Goal: Transaction & Acquisition: Obtain resource

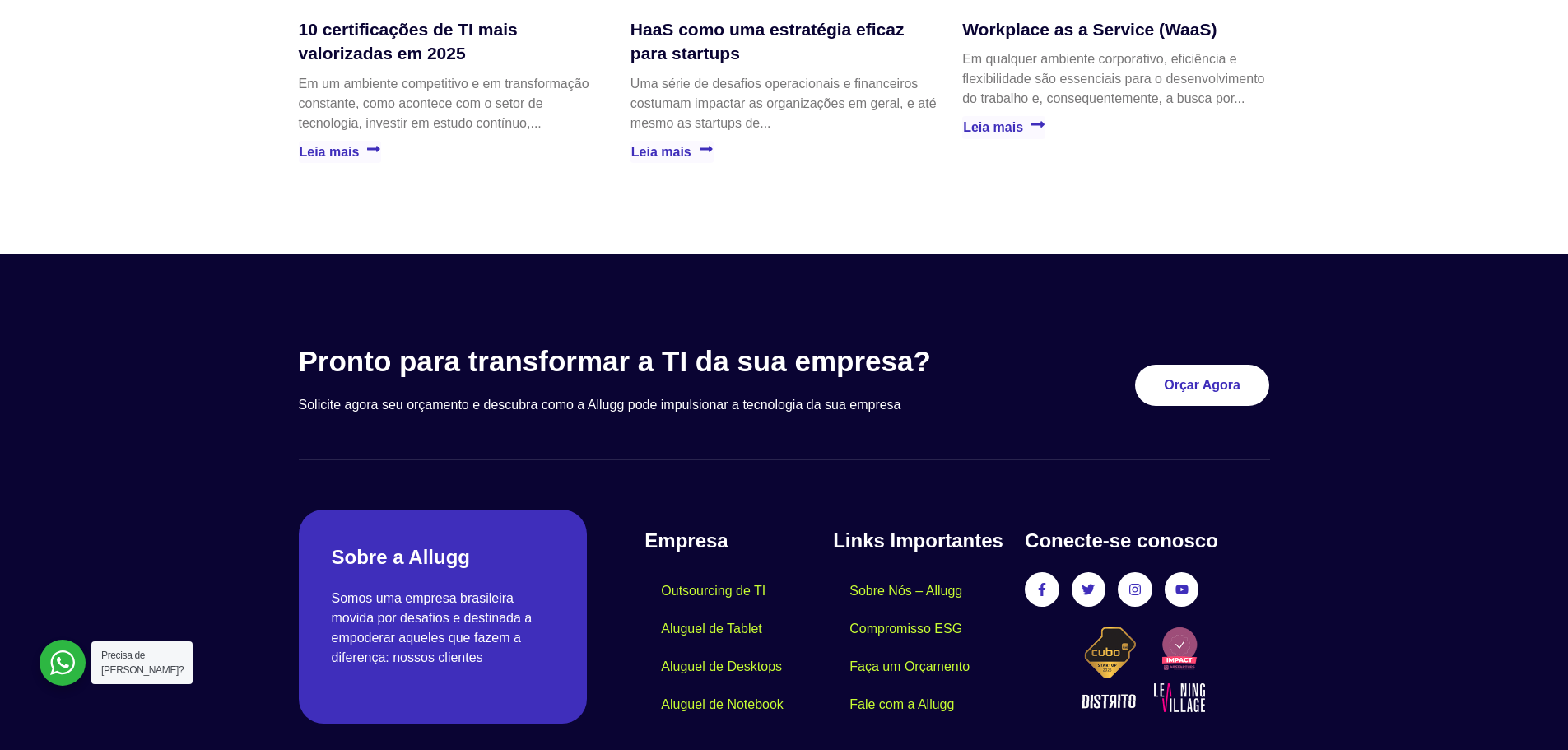
scroll to position [4746, 0]
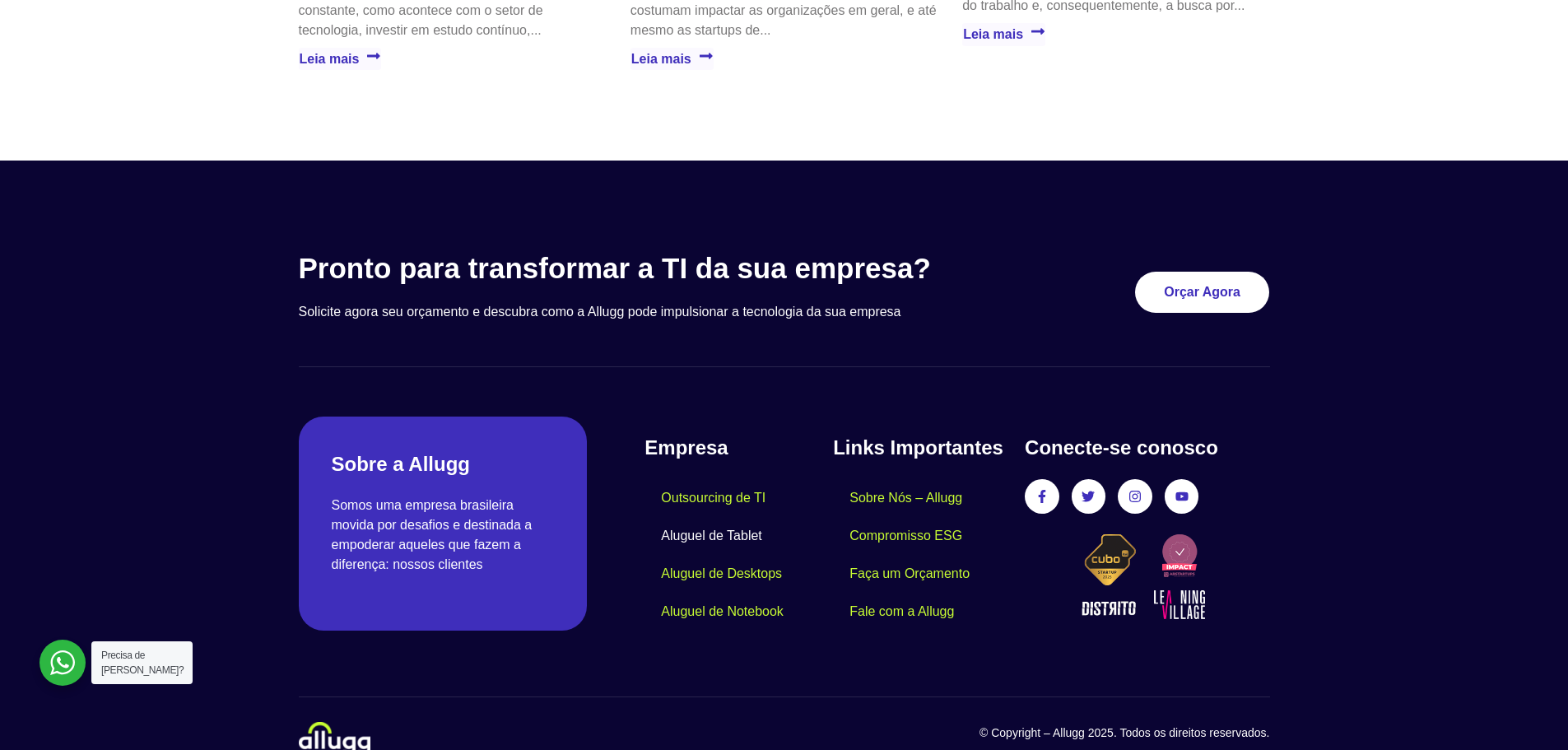
click at [711, 517] on link "Aluguel de Tablet" at bounding box center [711, 535] width 133 height 38
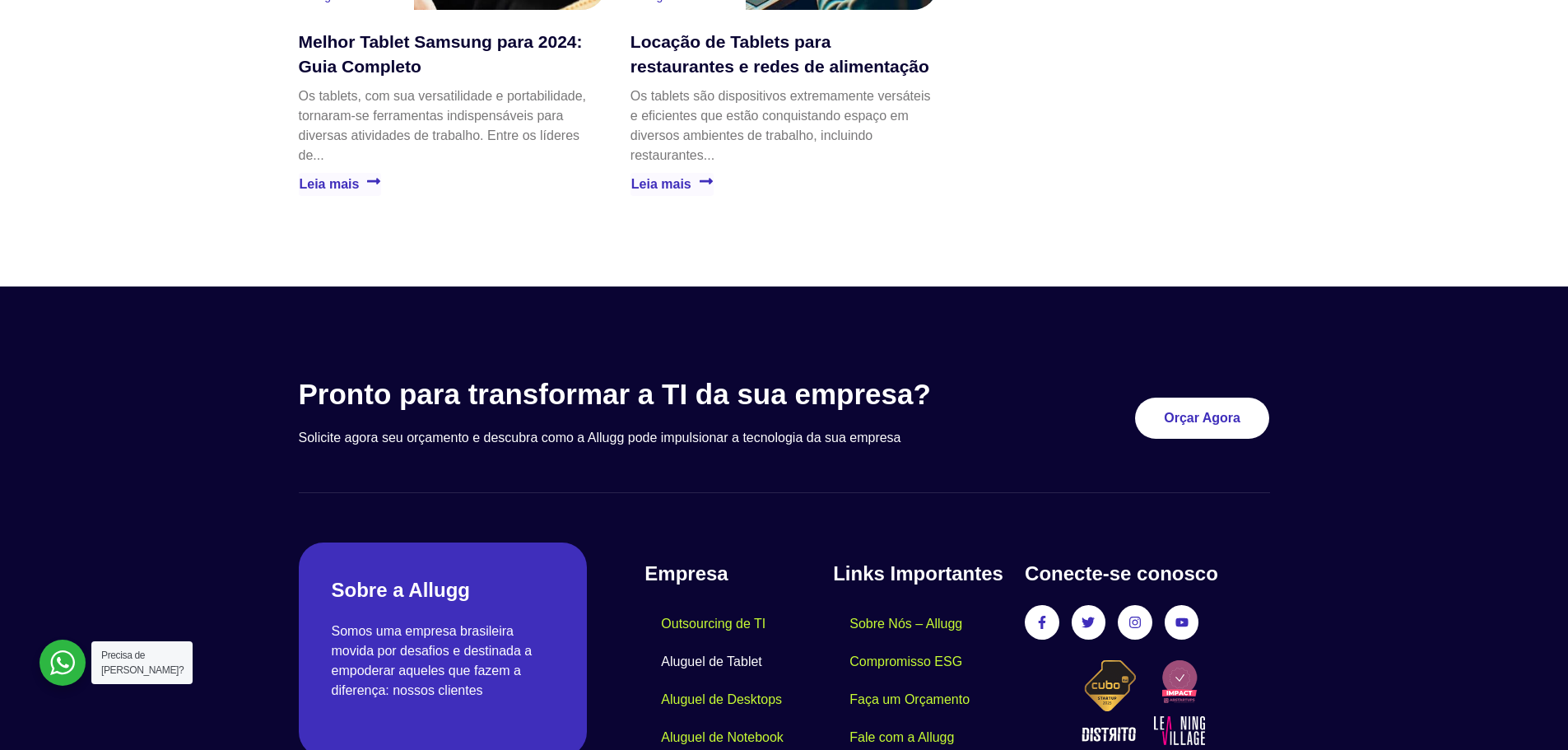
scroll to position [3557, 0]
